Goal: Complete application form: Complete application form

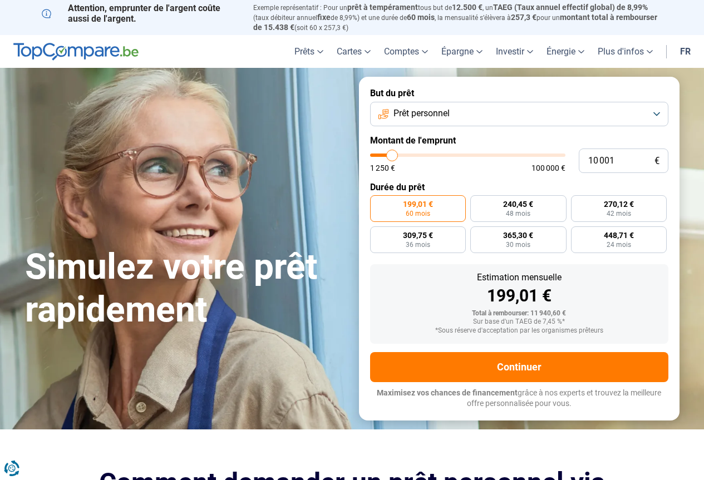
type input "27 250"
type input "27250"
click at [424, 155] on input "range" at bounding box center [467, 155] width 195 height 3
radio input "false"
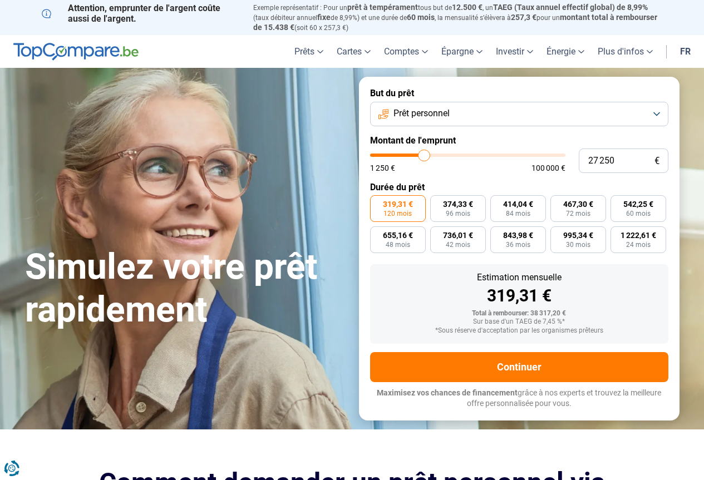
type input "12 500"
type input "12500"
click at [397, 154] on input "range" at bounding box center [467, 155] width 195 height 3
radio input "true"
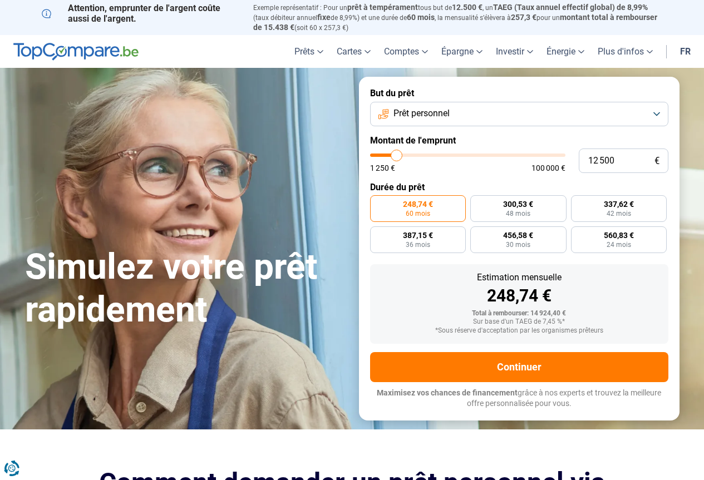
type input "3 000"
type input "3000"
click at [379, 154] on input "range" at bounding box center [467, 155] width 195 height 3
radio input "true"
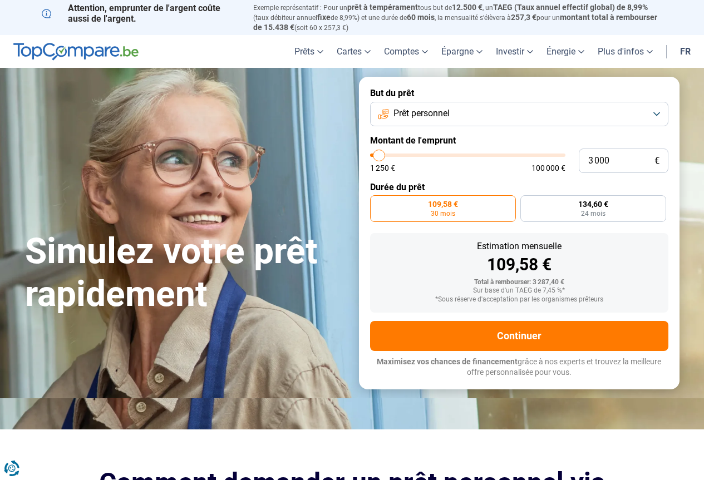
click at [379, 154] on input "range" at bounding box center [467, 155] width 195 height 3
type input "6 250"
type input "6250"
click at [385, 154] on input "range" at bounding box center [467, 155] width 195 height 3
radio input "false"
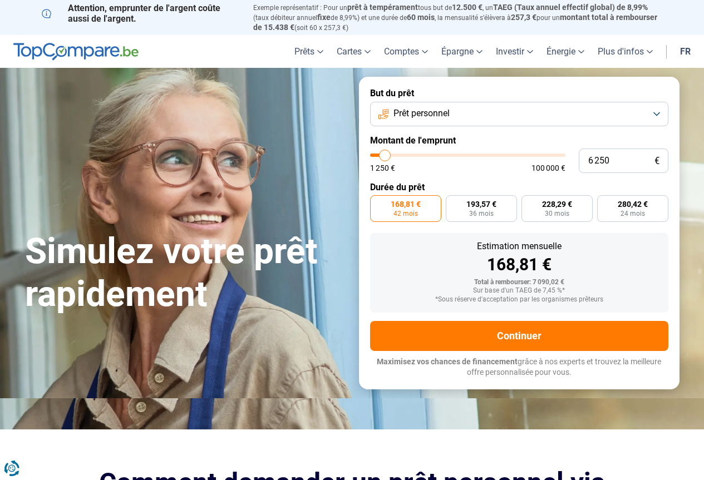
type input "11 750"
type input "11750"
click at [395, 155] on input "range" at bounding box center [467, 155] width 195 height 3
radio input "false"
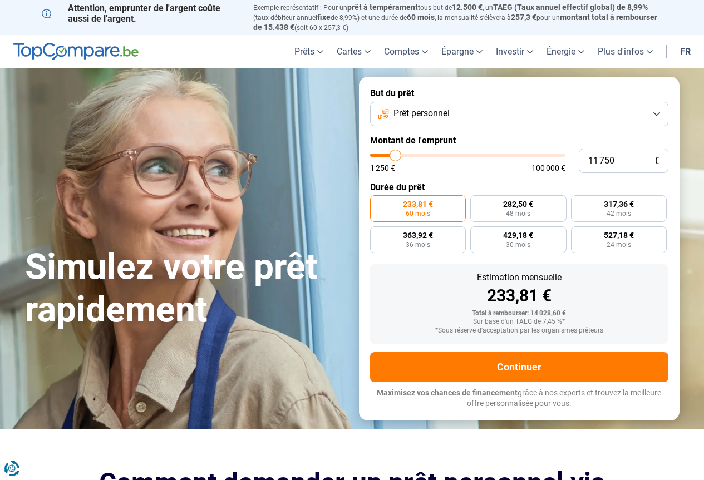
type input "13 500"
type input "13500"
click at [399, 155] on input "range" at bounding box center [467, 155] width 195 height 3
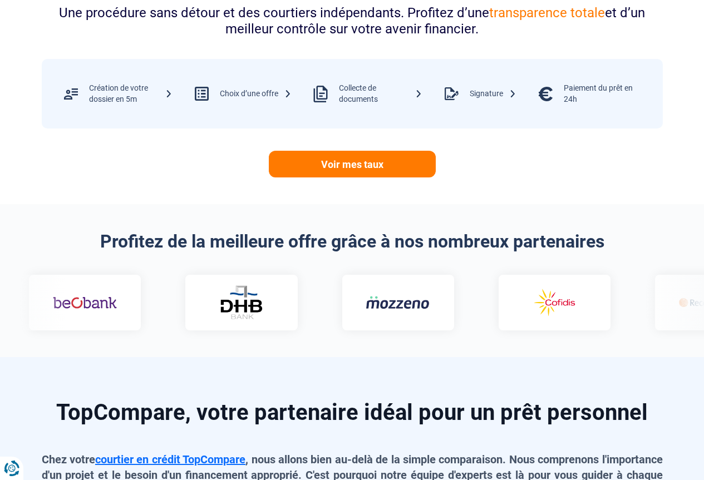
scroll to position [501, 0]
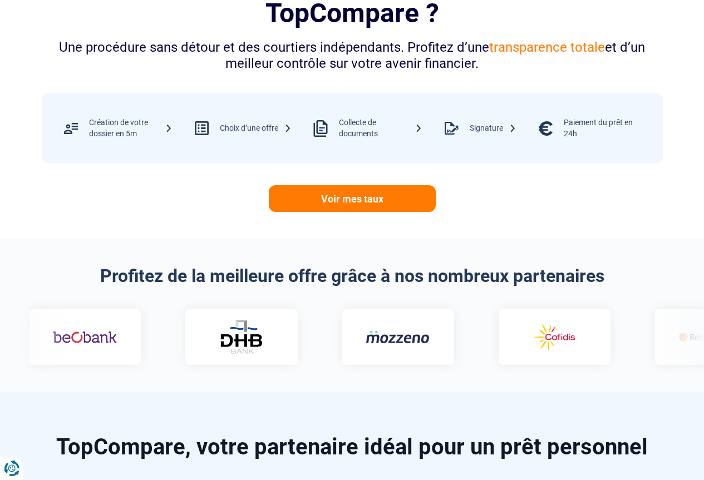
click at [358, 197] on link "Voir mes taux" at bounding box center [352, 198] width 167 height 27
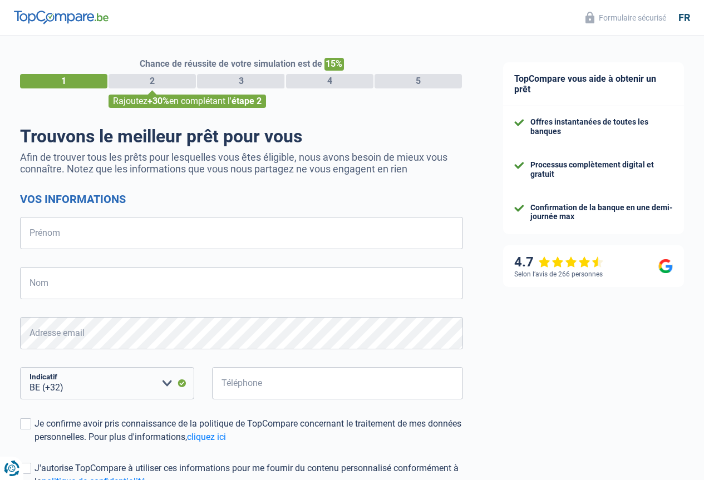
select select "32"
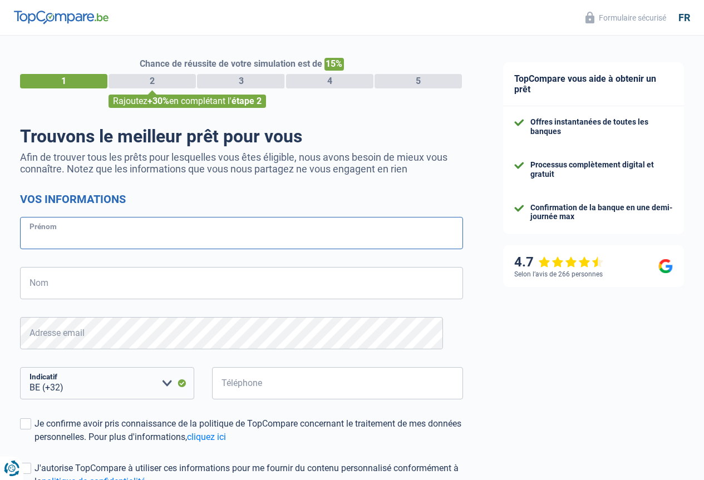
click at [48, 240] on input "Prénom" at bounding box center [241, 233] width 443 height 32
type input "pascale"
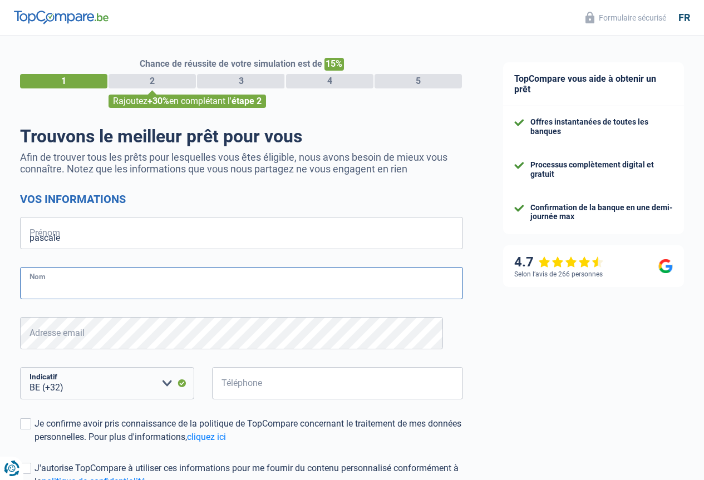
type input "locqueneux"
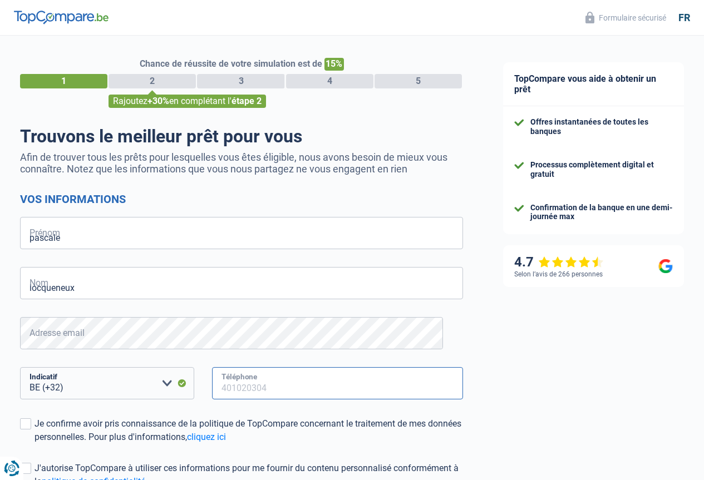
type input "493026965"
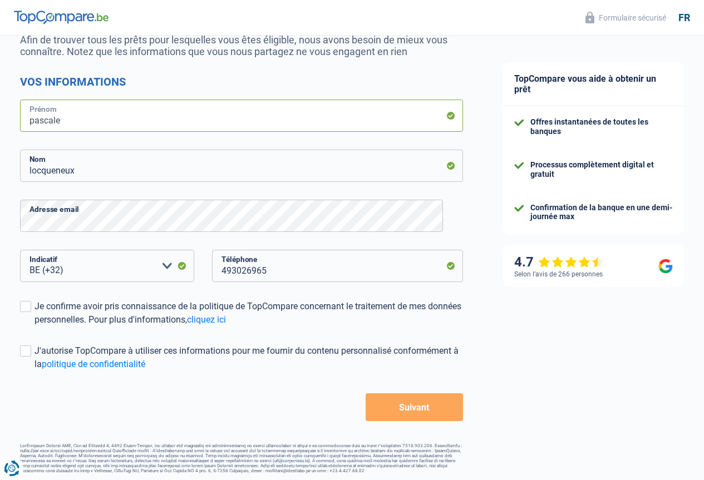
scroll to position [124, 0]
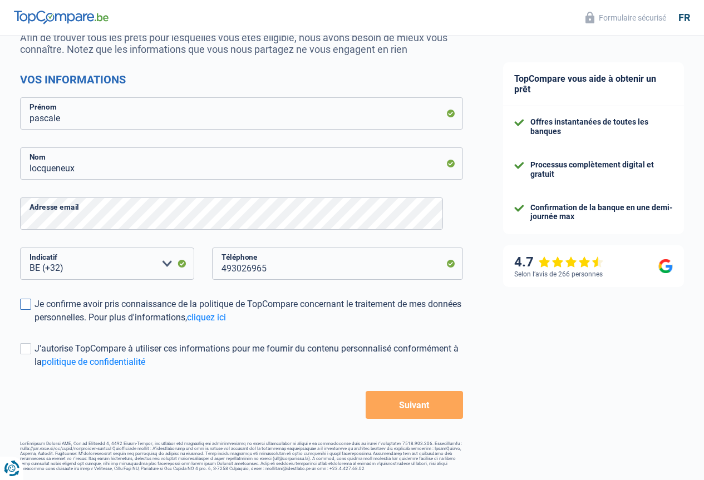
click at [31, 300] on span at bounding box center [25, 304] width 11 height 11
click at [34, 324] on input "Je confirme avoir pris connaissance de la politique de TopCompare concernant le…" at bounding box center [34, 324] width 0 height 0
click at [406, 406] on button "Suivant" at bounding box center [413, 405] width 97 height 28
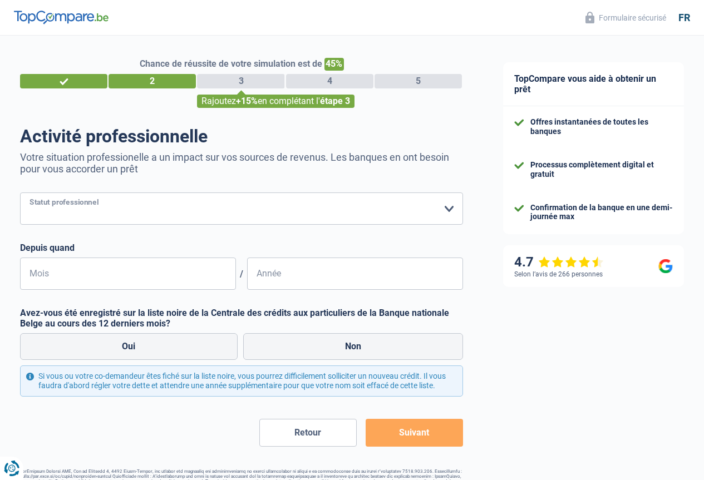
click at [439, 212] on select "Ouvrier Employé privé Employé public Invalide Indépendant Pensionné Chômeur Mut…" at bounding box center [241, 208] width 443 height 32
select select "privateEmployee"
click at [29, 194] on select "Ouvrier Employé privé Employé public Invalide Indépendant Pensionné Chômeur Mut…" at bounding box center [241, 208] width 443 height 32
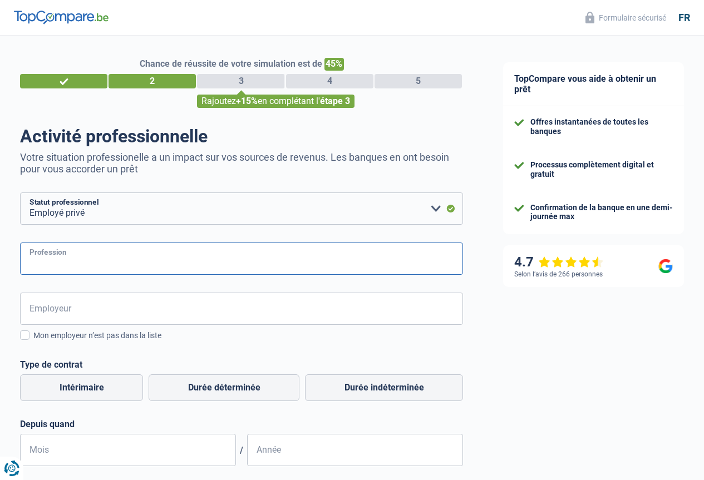
click at [56, 261] on input "Profession" at bounding box center [241, 259] width 443 height 32
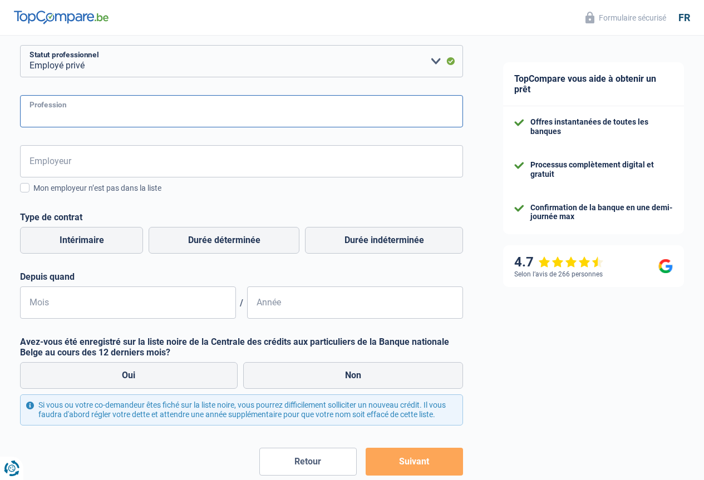
scroll to position [218, 0]
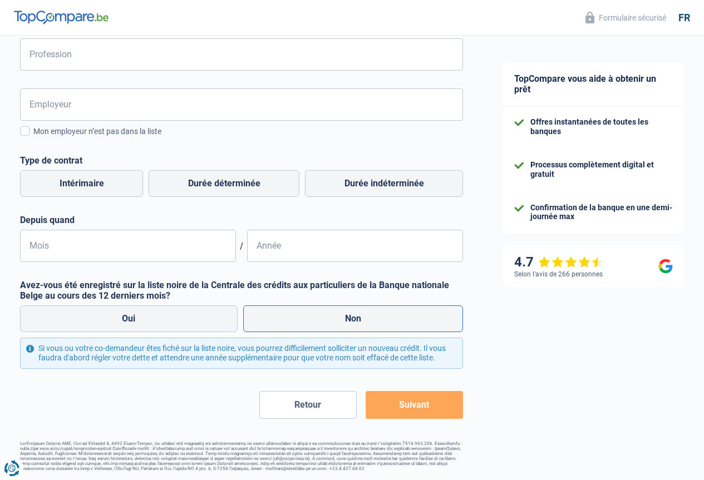
click at [352, 305] on label "Non" at bounding box center [353, 318] width 220 height 27
click at [352, 305] on input "Non" at bounding box center [353, 318] width 220 height 27
radio input "true"
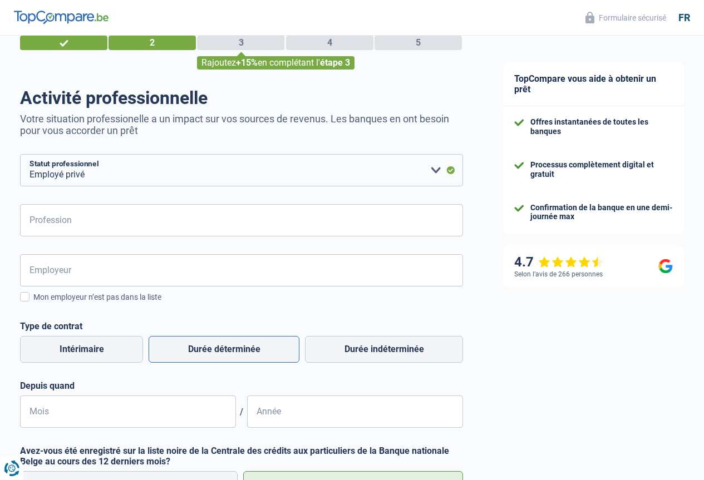
scroll to position [0, 0]
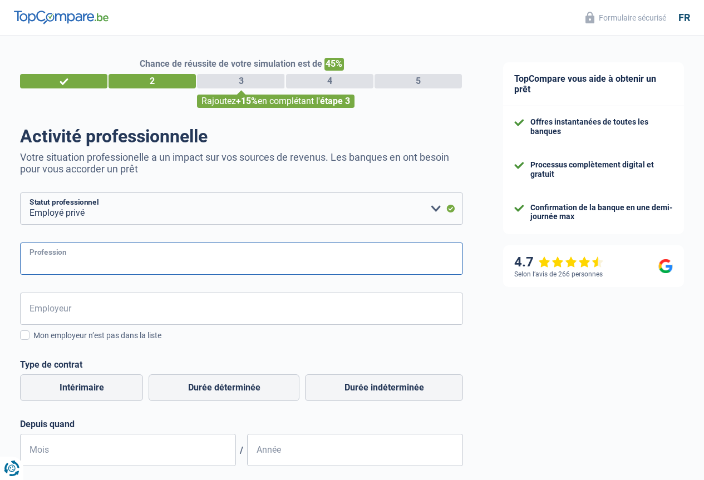
click at [57, 258] on input "Profession" at bounding box center [241, 259] width 443 height 32
drag, startPoint x: 70, startPoint y: 264, endPoint x: 75, endPoint y: 250, distance: 14.8
click at [73, 263] on input "soignaante" at bounding box center [241, 259] width 443 height 32
click at [78, 261] on input "soignaate" at bounding box center [241, 259] width 443 height 32
type input "soignante"
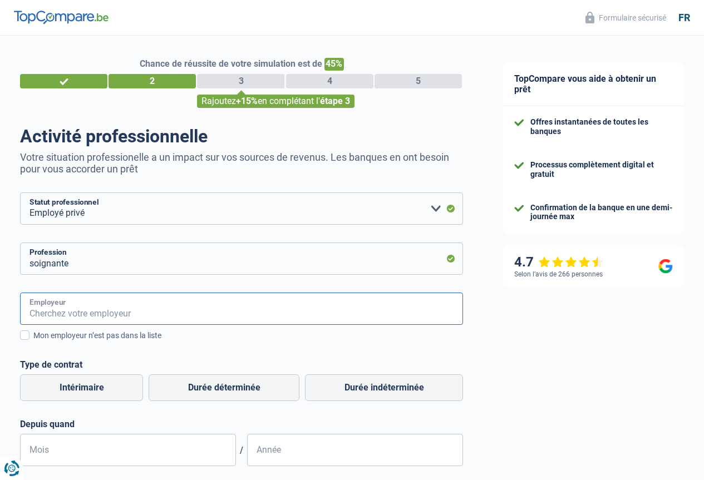
click at [41, 310] on input "Employeur" at bounding box center [241, 309] width 443 height 32
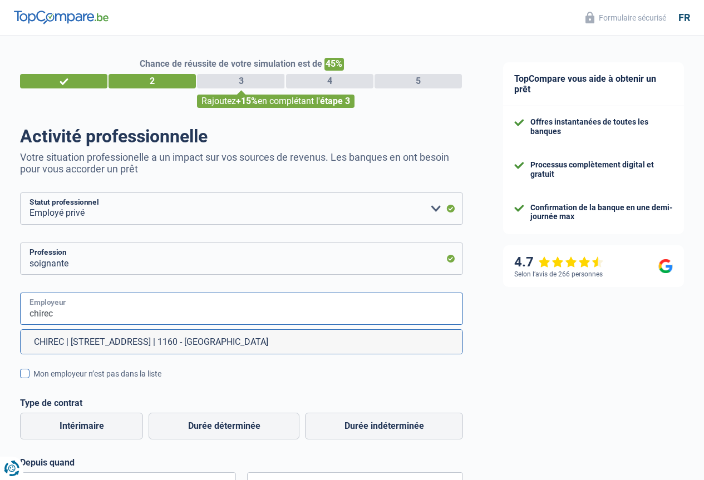
type input "chirec"
click at [29, 373] on span at bounding box center [24, 373] width 9 height 9
click at [33, 380] on input "Mon employeur n’est pas dans la liste" at bounding box center [33, 380] width 0 height 0
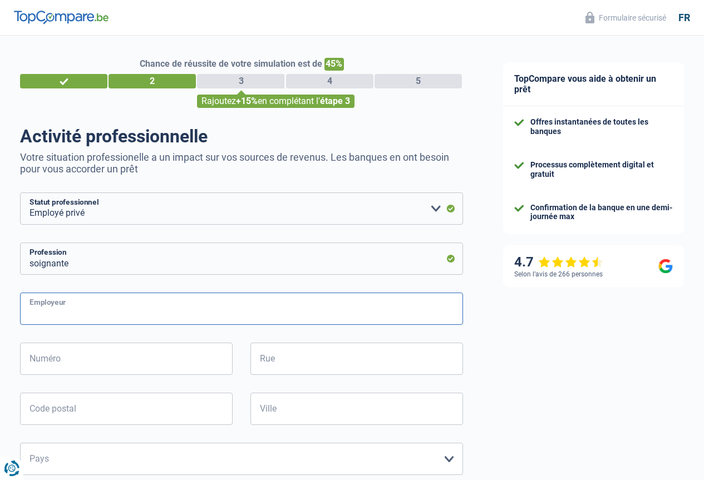
click at [53, 308] on input "Employeur" at bounding box center [241, 309] width 443 height 32
type input "hbw"
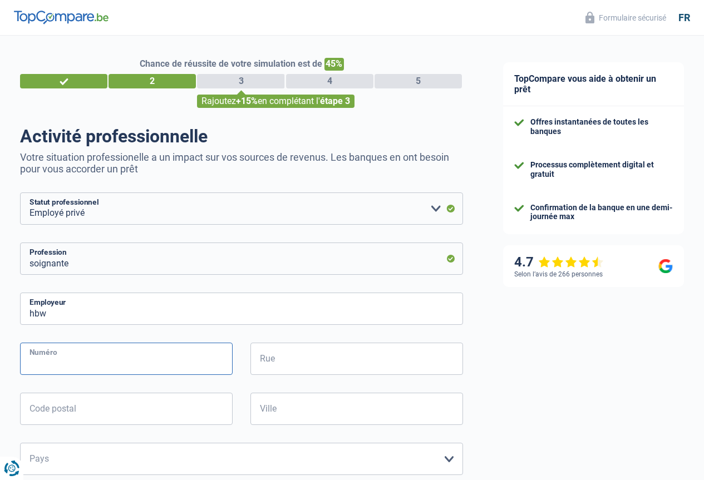
click at [55, 357] on input "Numéro" at bounding box center [126, 359] width 212 height 32
type input "35"
click at [259, 359] on input "Rue" at bounding box center [356, 359] width 212 height 32
type input "wayez"
click at [46, 411] on input "Code postal" at bounding box center [126, 409] width 212 height 32
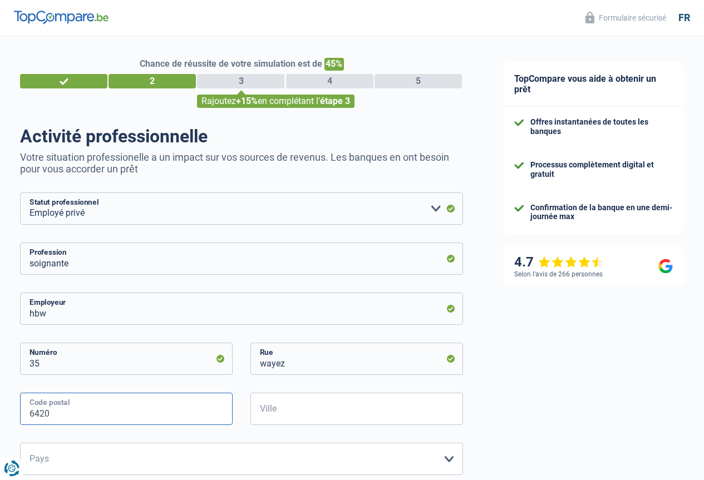
type input "6420"
click at [284, 414] on input "Ville" at bounding box center [356, 409] width 212 height 32
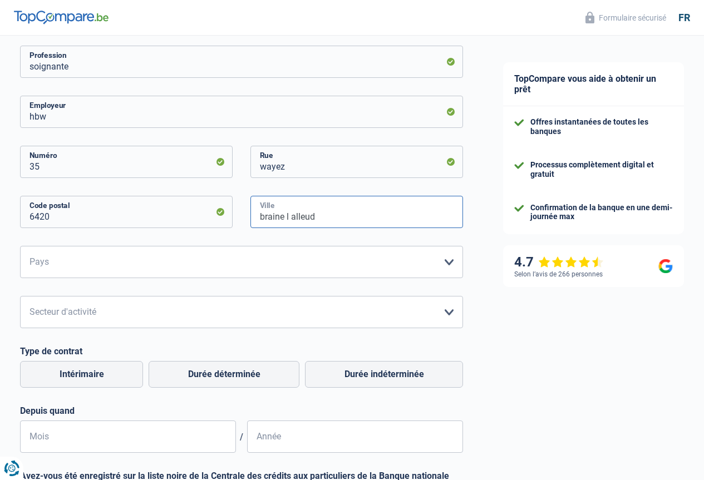
scroll to position [222, 0]
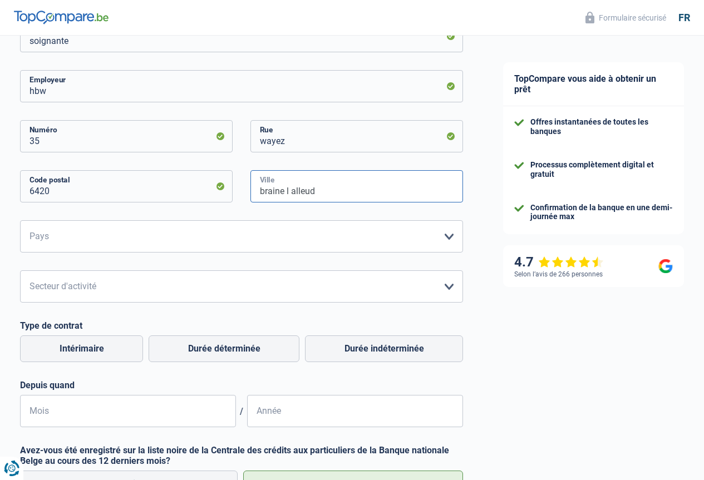
type input "braine l alleud"
click at [439, 236] on select "Belgique France Allemagne Italie Luxembourg Pays-Bas Espagne Suisse Veuillez sé…" at bounding box center [241, 236] width 443 height 32
select select "BE"
click at [29, 221] on select "Belgique France Allemagne Italie Luxembourg Pays-Bas Espagne Suisse Veuillez sé…" at bounding box center [241, 236] width 443 height 32
click at [439, 286] on select "Agriculture/Pêche Industrie Horeca Courier/Fitness/Taxi Construction Banques/As…" at bounding box center [241, 286] width 443 height 32
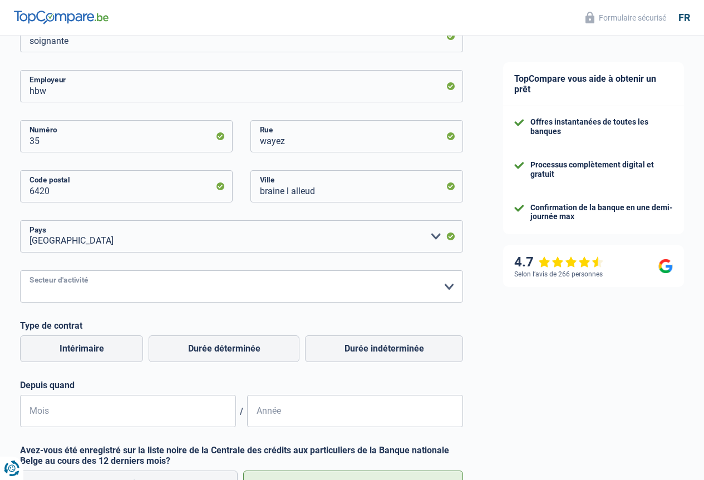
select select "bigCompanies"
click at [29, 271] on select "Agriculture/Pêche Industrie Horeca Courier/Fitness/Taxi Construction Banques/As…" at bounding box center [241, 286] width 443 height 32
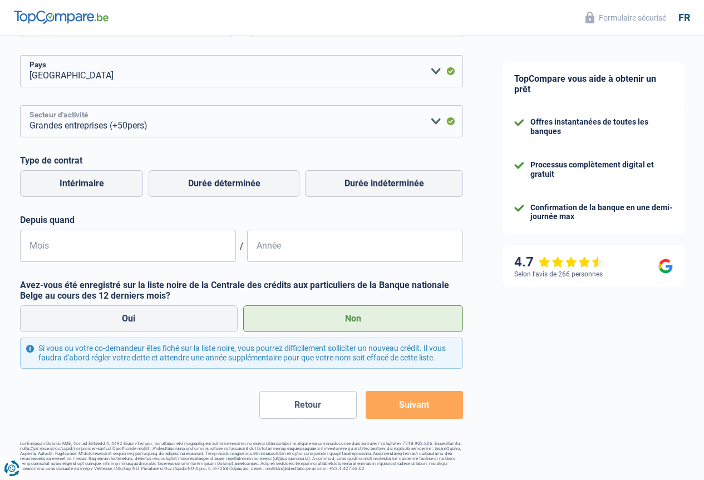
scroll to position [402, 0]
click at [37, 230] on input "Mois" at bounding box center [128, 246] width 216 height 32
click at [50, 235] on input "15" at bounding box center [128, 246] width 216 height 32
type input "1"
click at [41, 237] on input "Mois" at bounding box center [128, 246] width 216 height 32
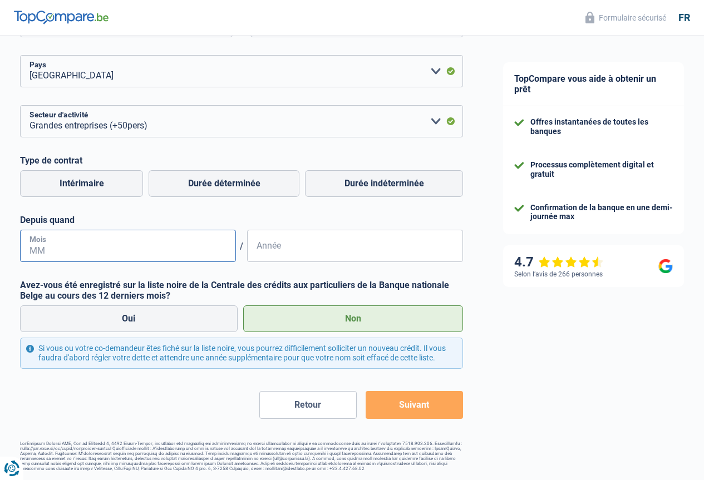
click at [68, 232] on input "Mois" at bounding box center [128, 246] width 216 height 32
click at [68, 233] on input "Mois" at bounding box center [128, 246] width 216 height 32
click at [260, 232] on input "Année" at bounding box center [355, 246] width 216 height 32
type input "2001"
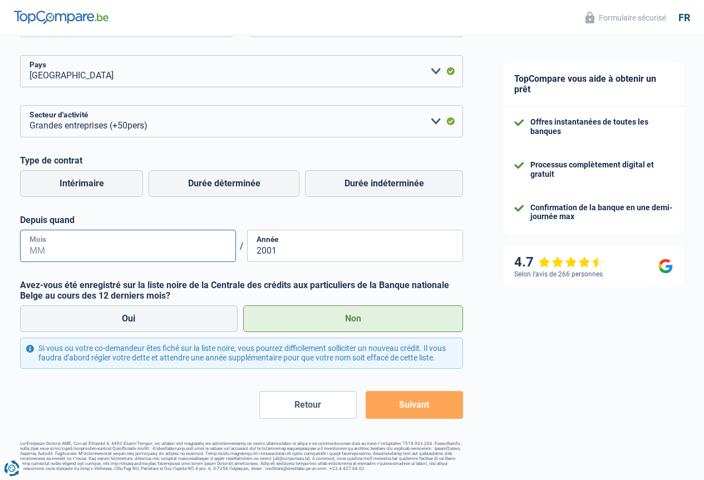
click at [43, 234] on input "Mois" at bounding box center [128, 246] width 216 height 32
click at [404, 403] on button "Suivant" at bounding box center [413, 405] width 97 height 28
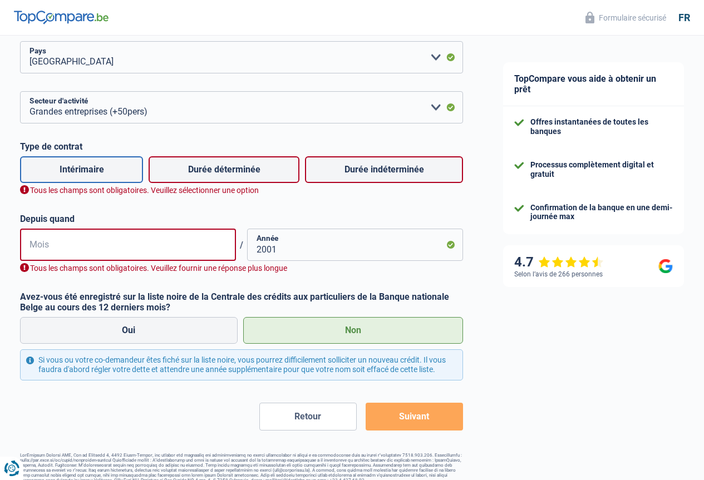
click at [92, 176] on label "Intérimaire" at bounding box center [81, 169] width 123 height 27
click at [92, 176] on input "Intérimaire" at bounding box center [81, 169] width 123 height 27
radio input "true"
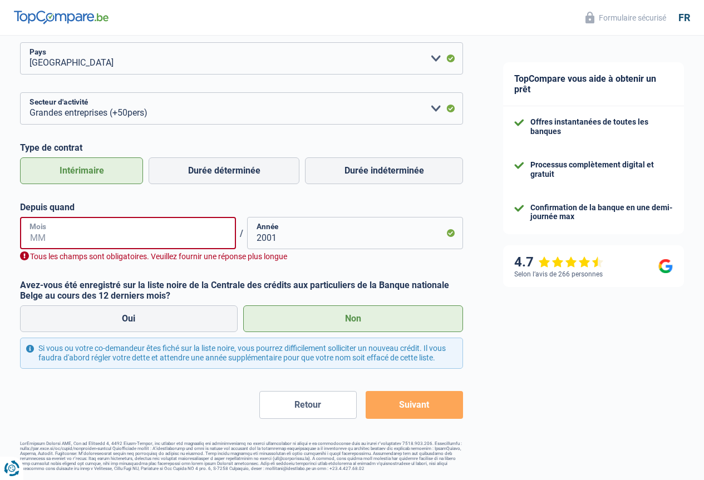
click at [48, 234] on input "Mois" at bounding box center [128, 233] width 216 height 32
click at [50, 240] on input "Mois" at bounding box center [128, 233] width 216 height 32
click at [56, 237] on input "Mois" at bounding box center [128, 233] width 216 height 32
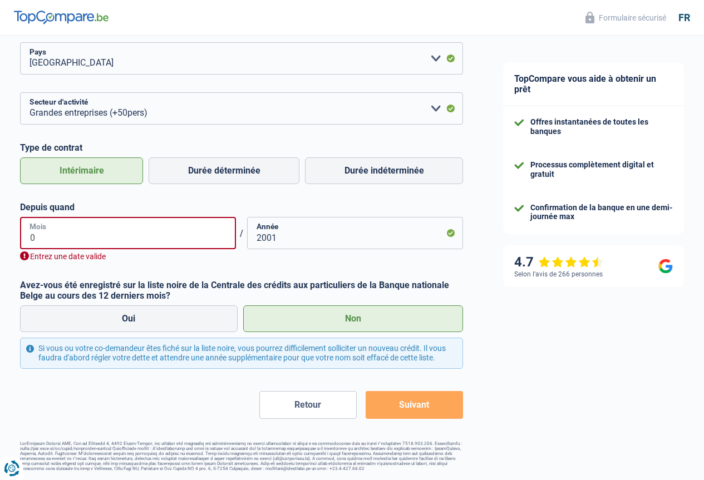
type input "01"
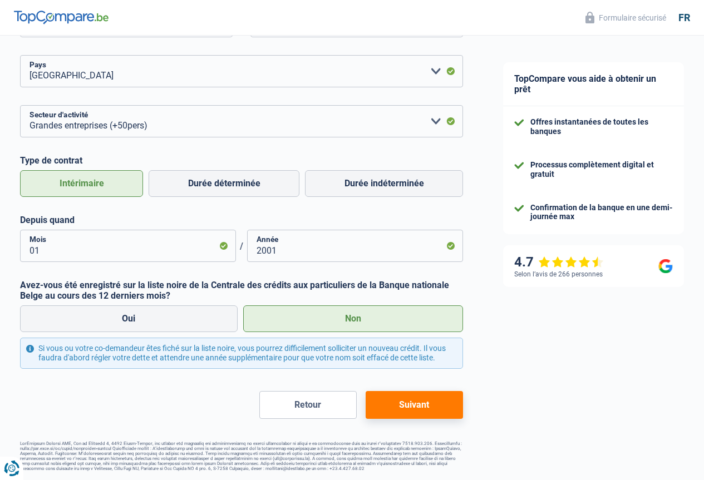
click at [400, 402] on button "Suivant" at bounding box center [413, 405] width 97 height 28
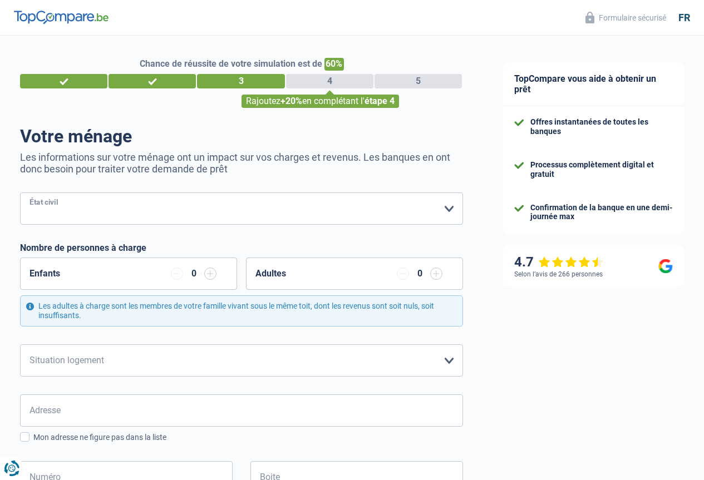
click at [441, 207] on select "Célibataire Marié(e) Cohabitant(e) légal(e) Divorcé(e) Veuf(ve) Séparé (de fait…" at bounding box center [241, 208] width 443 height 32
select select "single"
click at [29, 194] on select "Célibataire Marié(e) Cohabitant(e) légal(e) Divorcé(e) Veuf(ve) Séparé (de fait…" at bounding box center [241, 208] width 443 height 32
click at [440, 360] on select "Locataire Propriétaire avec prêt hypothécaire Propriétaire sans prêt hypothécai…" at bounding box center [241, 360] width 443 height 32
select select "ownerWithMortgage"
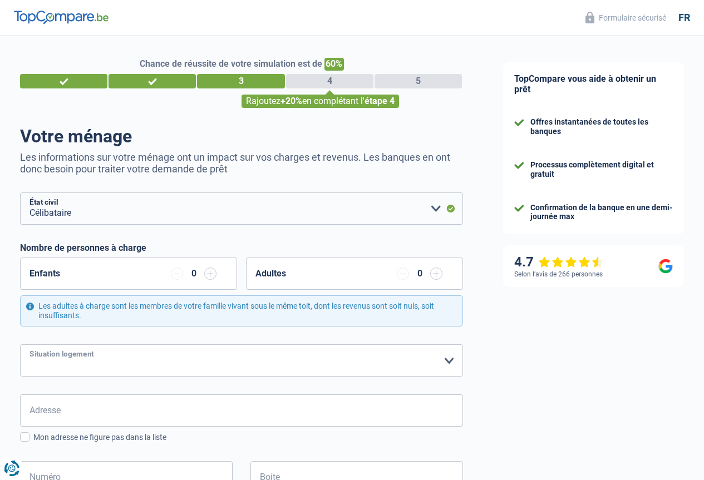
click at [29, 345] on select "Locataire Propriétaire avec prêt hypothécaire Propriétaire sans prêt hypothécai…" at bounding box center [241, 360] width 443 height 32
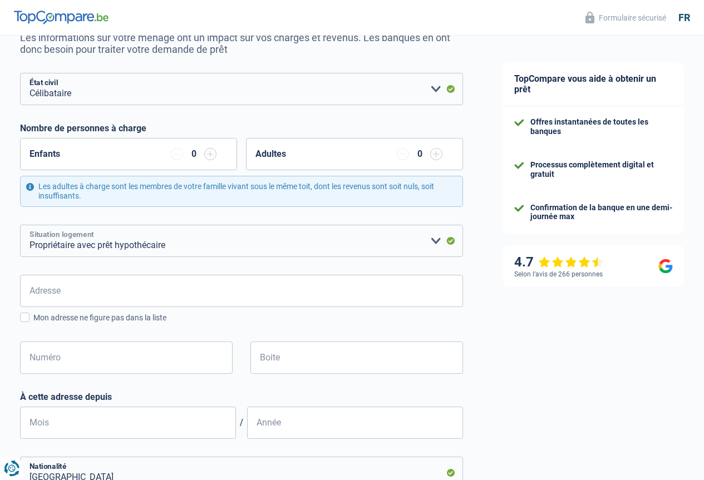
scroll to position [278, 0]
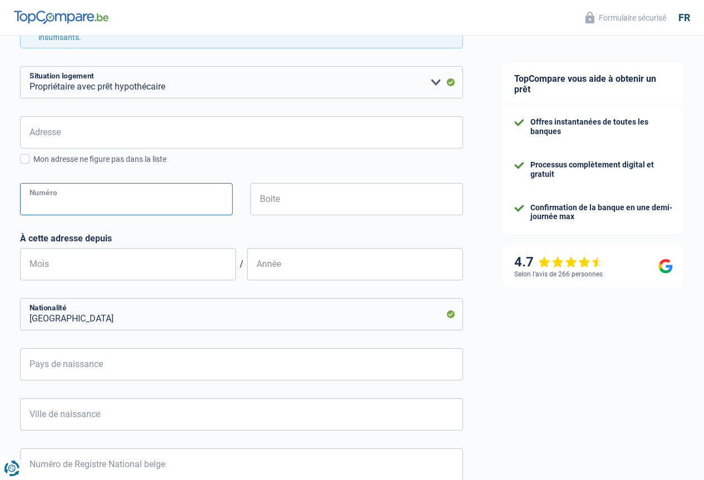
click at [41, 196] on input "Numéro" at bounding box center [126, 199] width 212 height 32
type input "27"
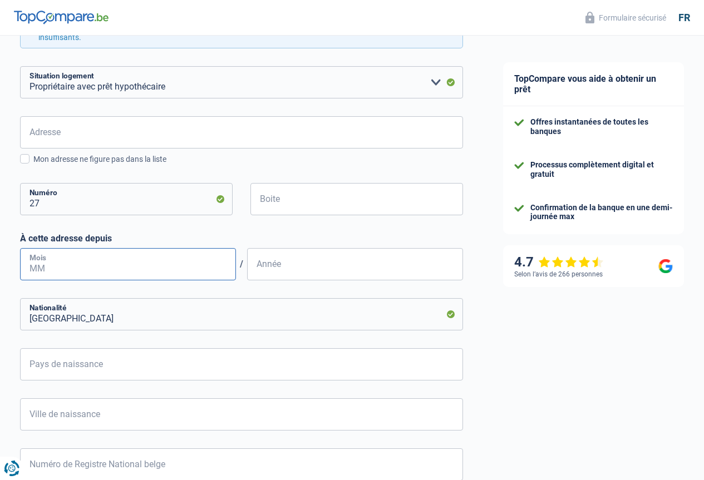
click at [37, 262] on input "Mois" at bounding box center [128, 264] width 216 height 32
type input "2"
type input "03"
type input "2003"
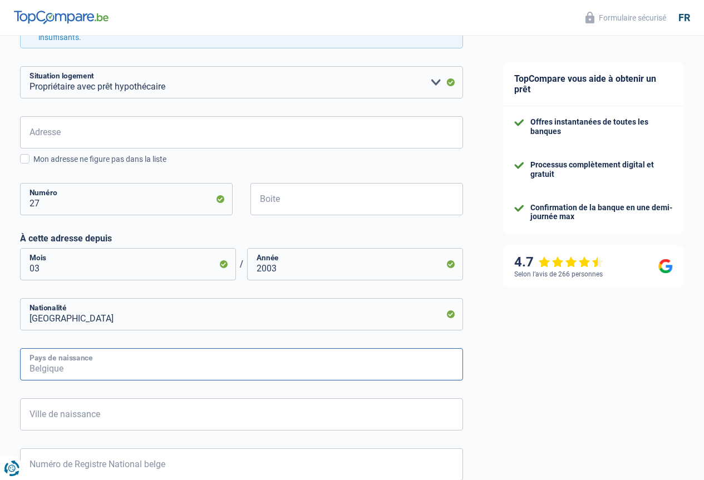
click at [55, 372] on input "Pays de naissance" at bounding box center [241, 364] width 443 height 32
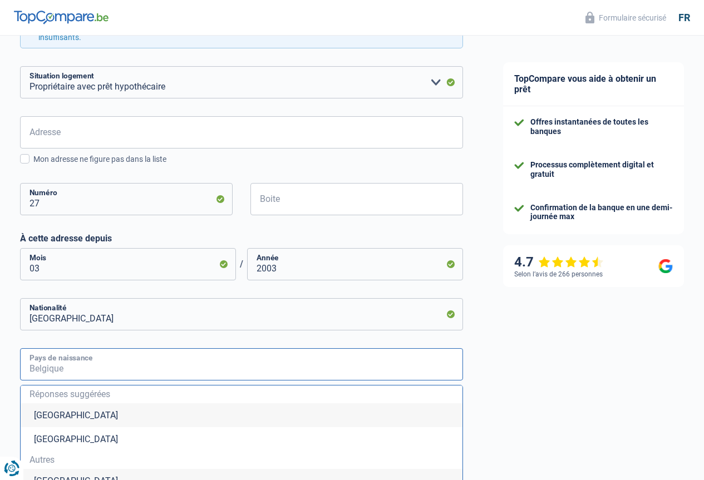
type input "Belgique"
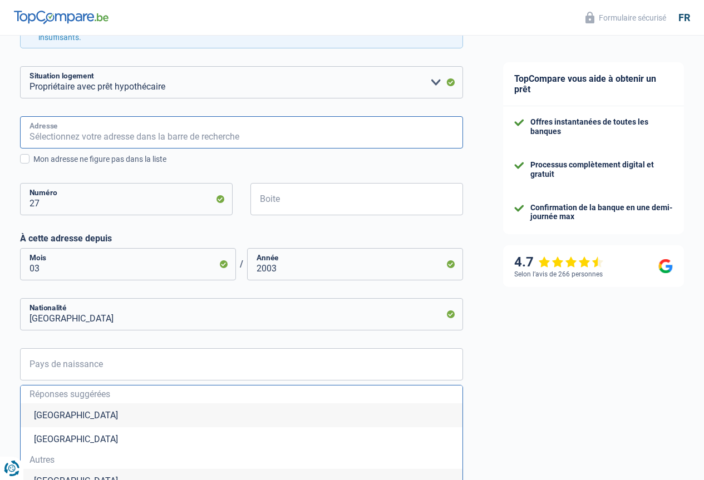
type input "rue des brasseurs 27 6230 viesville"
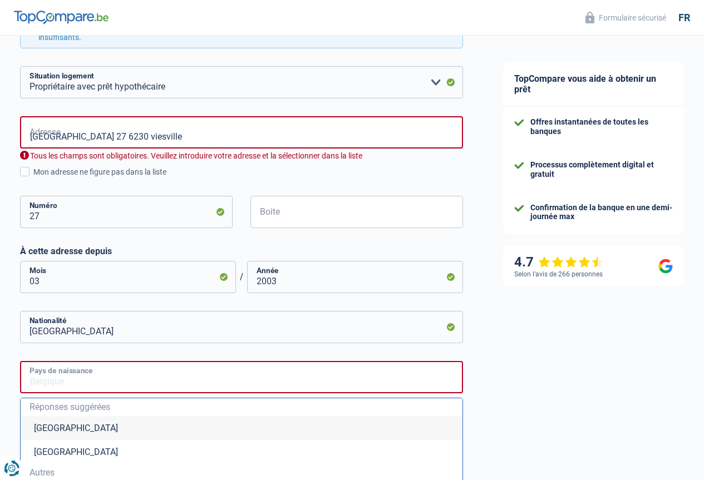
type input "Belgique"
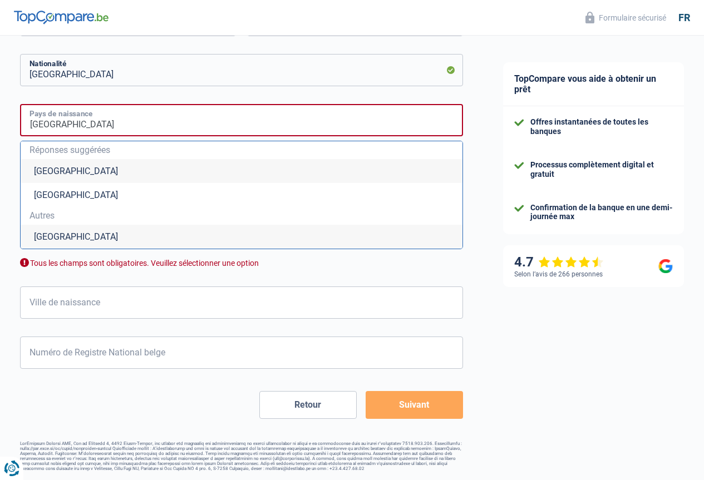
scroll to position [540, 0]
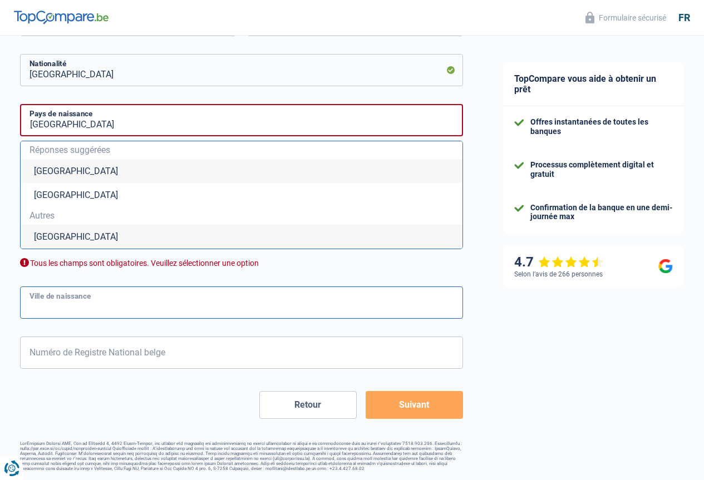
click at [47, 299] on input "Ville de naissance" at bounding box center [241, 302] width 443 height 32
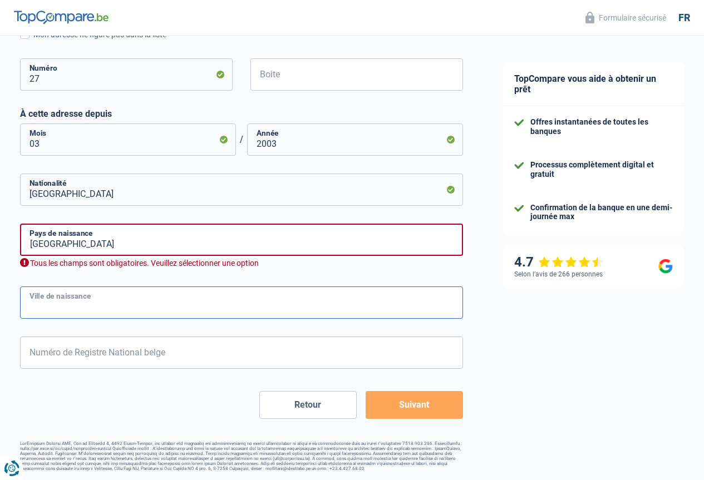
scroll to position [420, 0]
click at [47, 299] on input "Ville de naissance" at bounding box center [241, 302] width 443 height 32
type input "nivelles"
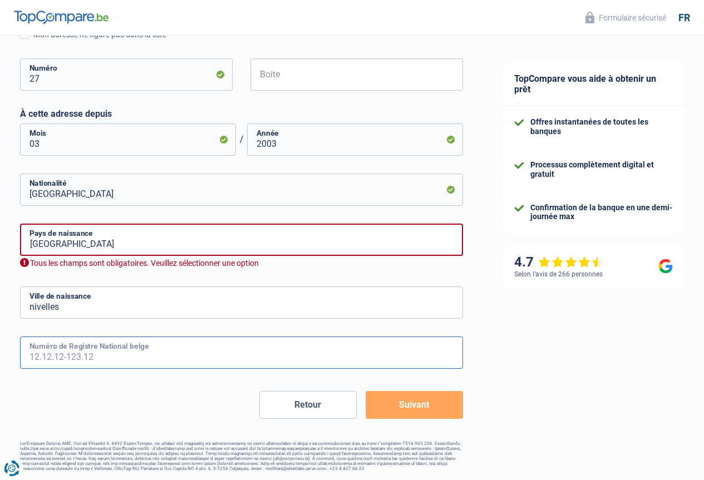
click at [45, 350] on input "Numéro de Registre National belge" at bounding box center [241, 353] width 443 height 32
type input "65.12.02-052.76"
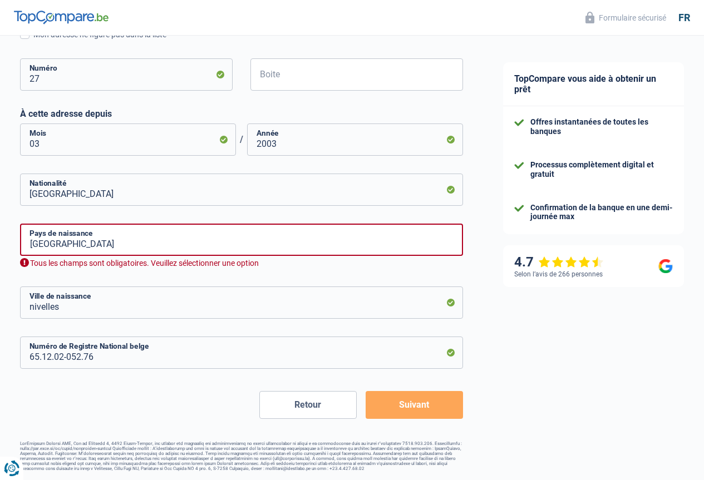
click at [395, 408] on button "Suivant" at bounding box center [413, 405] width 97 height 28
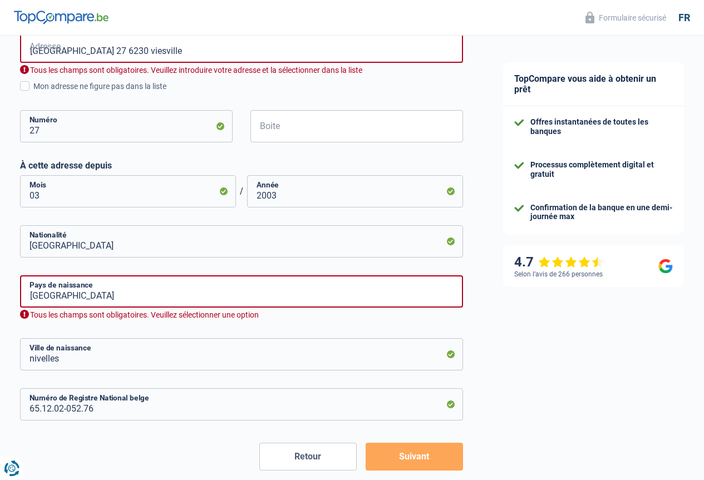
scroll to position [354, 0]
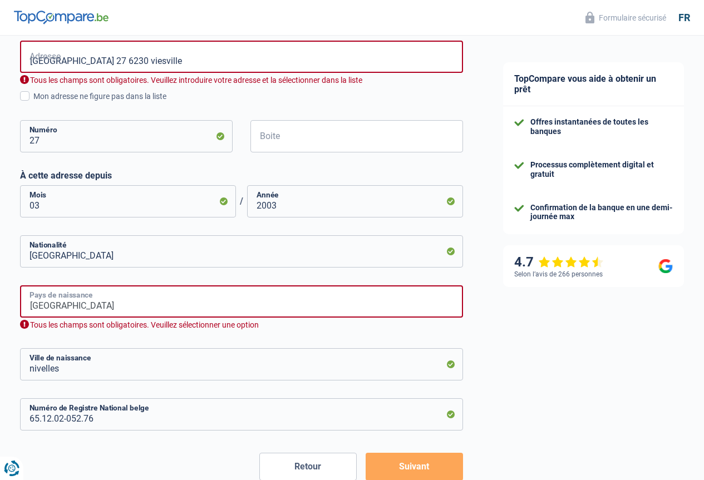
click at [81, 306] on input "Belgique" at bounding box center [241, 301] width 443 height 32
